Goal: Transaction & Acquisition: Purchase product/service

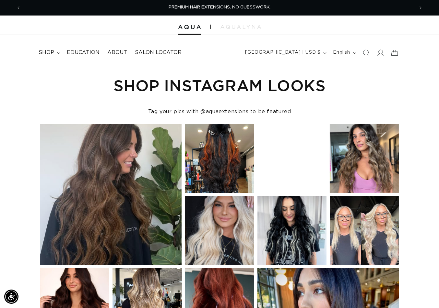
click at [366, 52] on icon "Search" at bounding box center [366, 53] width 6 height 6
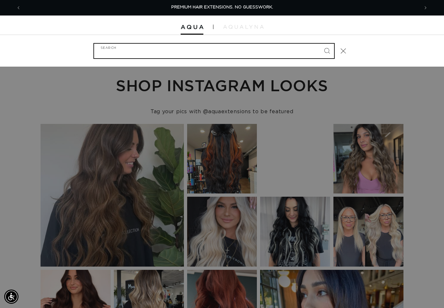
paste input "18" MACHINE WEFT #ATLANTIC DUO"
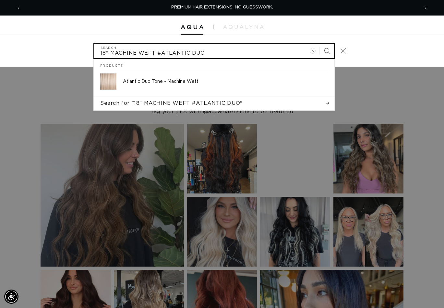
type input "18" MACHINE WEFT #ATLANTIC DUO"
click at [319, 44] on button "Search" at bounding box center [326, 51] width 14 height 14
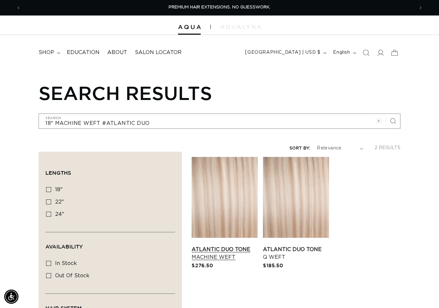
click at [203, 246] on link "Atlantic Duo Tone Machine Weft" at bounding box center [224, 254] width 66 height 16
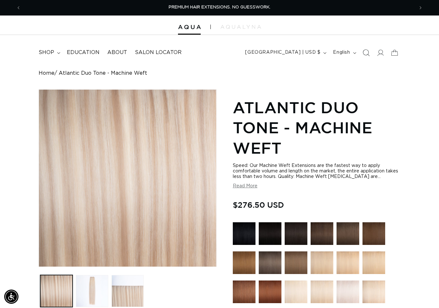
click at [361, 53] on span "Search" at bounding box center [366, 53] width 14 height 14
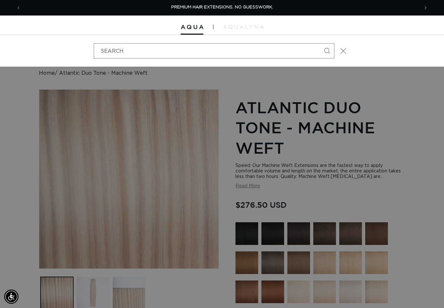
click at [346, 50] on button "Close" at bounding box center [343, 51] width 14 height 14
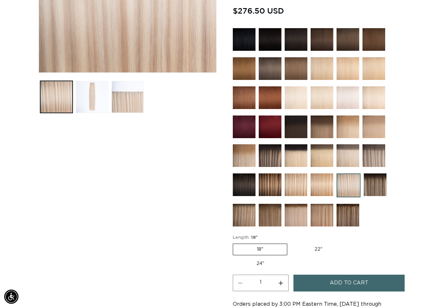
scroll to position [292, 0]
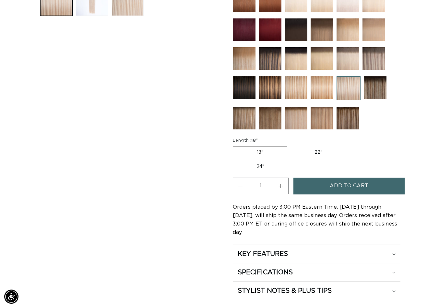
click at [341, 185] on span "Add to cart" at bounding box center [348, 186] width 39 height 17
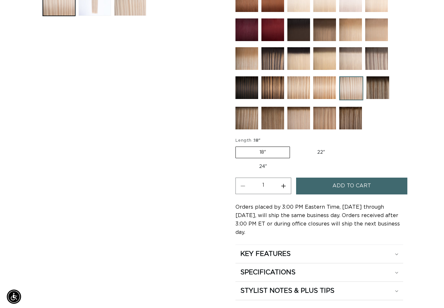
scroll to position [294, 0]
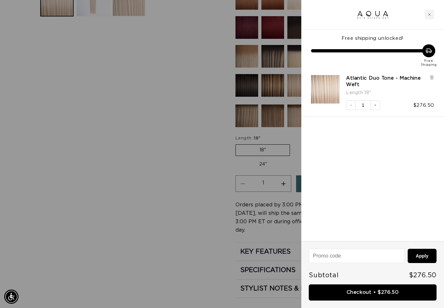
click at [194, 194] on div at bounding box center [222, 154] width 444 height 308
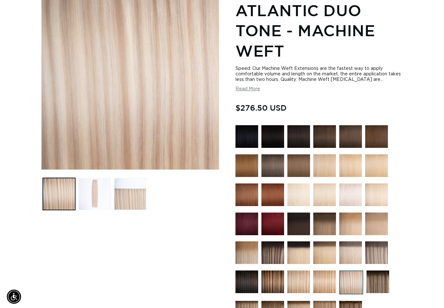
scroll to position [0, 0]
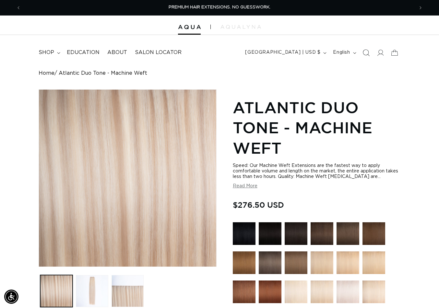
click at [363, 51] on icon "Search" at bounding box center [366, 53] width 7 height 7
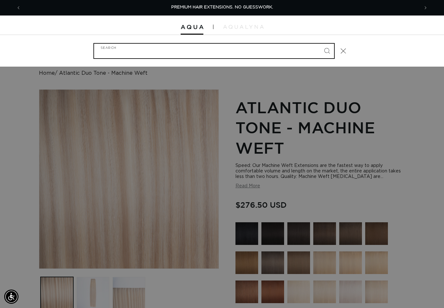
paste input "18" MACHINE WEFT #60"
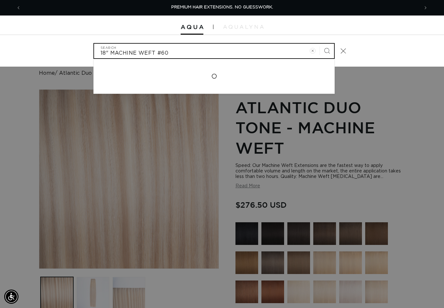
type input "18" MACHINE WEFT #60"
click at [319, 44] on button "Search" at bounding box center [326, 51] width 14 height 14
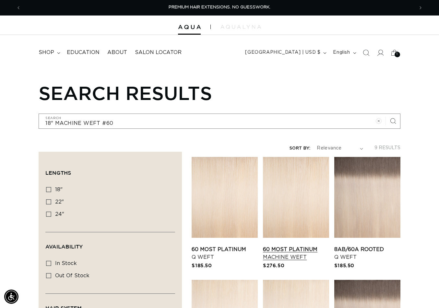
click at [287, 246] on link "60 Most Platinum Machine Weft" at bounding box center [296, 254] width 66 height 16
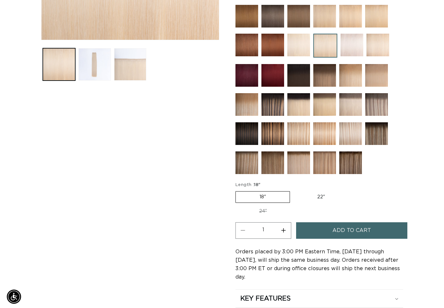
scroll to position [389, 0]
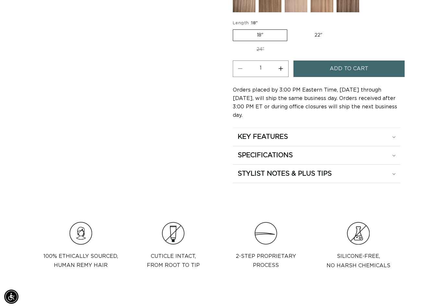
click at [324, 66] on button "Add to cart" at bounding box center [348, 69] width 111 height 17
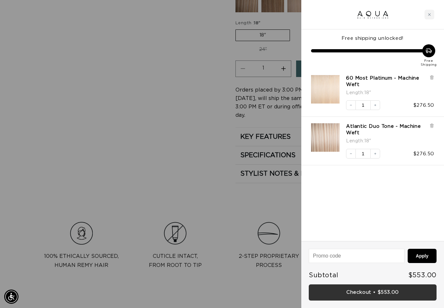
click at [371, 287] on link "Checkout • $553.00" at bounding box center [372, 293] width 128 height 17
